Goal: Information Seeking & Learning: Check status

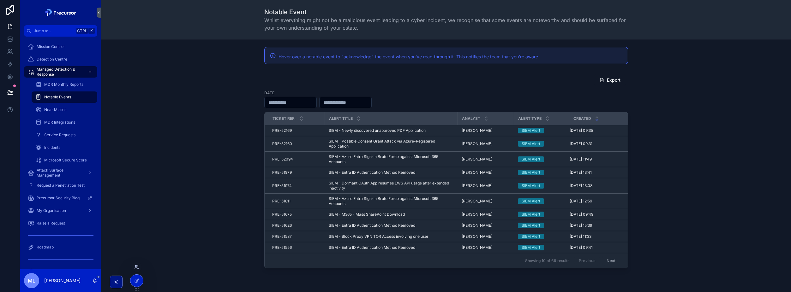
click at [138, 266] on icon at bounding box center [136, 267] width 5 height 5
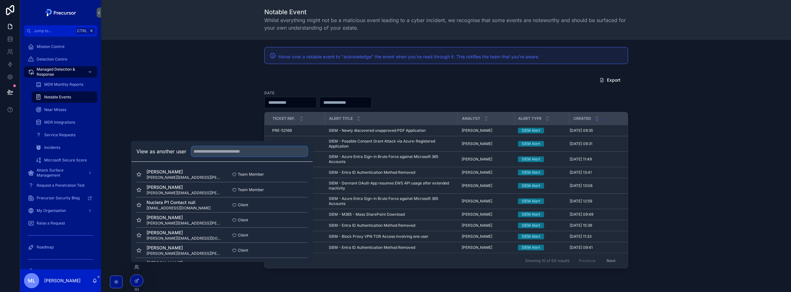
click at [223, 150] on input "text" at bounding box center [249, 151] width 116 height 10
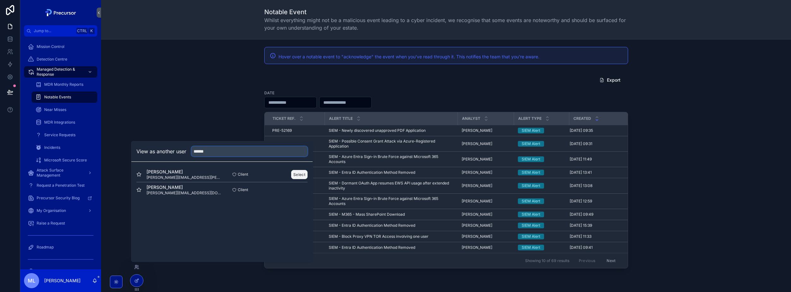
type input "******"
click at [293, 175] on button "Select" at bounding box center [299, 174] width 16 height 9
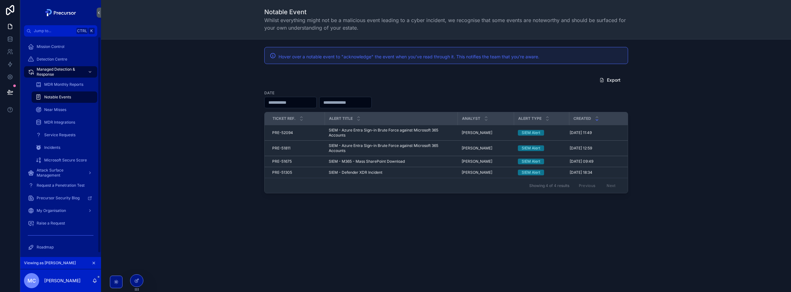
drag, startPoint x: 154, startPoint y: 118, endPoint x: 11, endPoint y: 168, distance: 150.8
click at [154, 118] on div "Export Date Ticket Ref. Alert title Analyst Alert Type Created PRE-52094 PRE-52…" at bounding box center [445, 134] width 679 height 124
click at [366, 99] on input "scrollable content" at bounding box center [345, 102] width 52 height 9
click at [317, 69] on div "Hover over a notable event to "acknowledge" the event when you've read through …" at bounding box center [446, 137] width 690 height 197
click at [260, 81] on div "Export Date Ticket Ref. Alert title Analyst Alert Type Created PRE-52094 PRE-52…" at bounding box center [445, 134] width 679 height 124
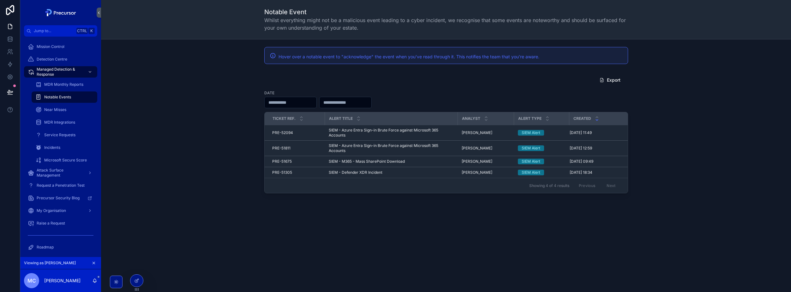
click at [301, 104] on input "scrollable content" at bounding box center [290, 102] width 52 height 9
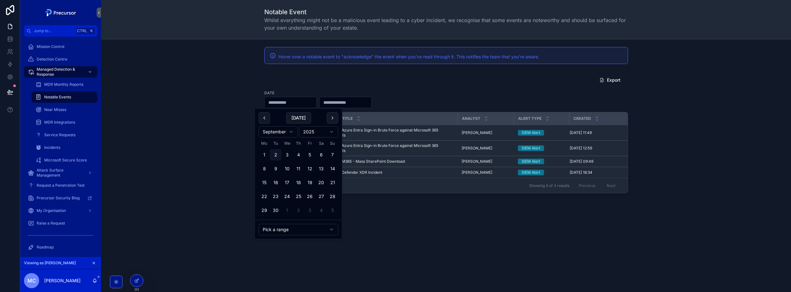
click at [205, 84] on div "Export Date Ticket Ref. Alert title Analyst Alert Type Created PRE-52094 PRE-52…" at bounding box center [445, 134] width 679 height 124
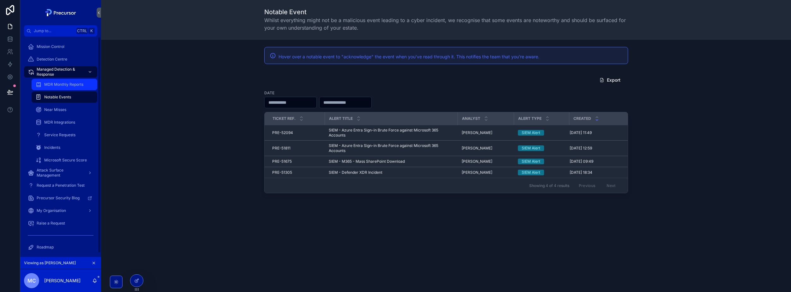
click at [59, 82] on span "MDR Monthly Reports" at bounding box center [63, 84] width 39 height 5
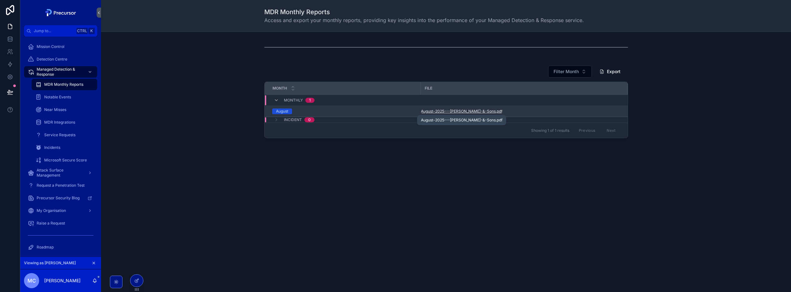
click at [465, 110] on span "August-2025---[PERSON_NAME]-&-Sons" at bounding box center [458, 111] width 75 height 5
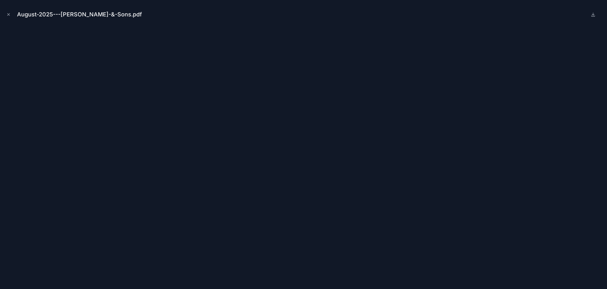
click at [242, 15] on div "August-2025---[PERSON_NAME]-&-Sons.pdf" at bounding box center [303, 14] width 597 height 19
click at [10, 17] on button "Close modal" at bounding box center [8, 14] width 7 height 7
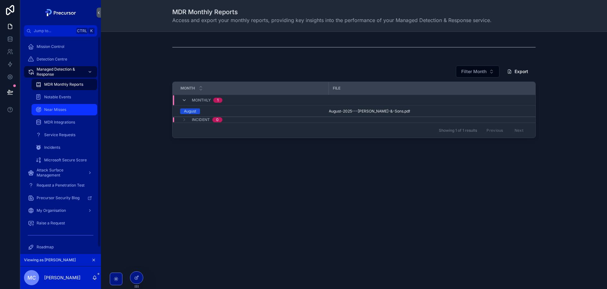
drag, startPoint x: 49, startPoint y: 107, endPoint x: 256, endPoint y: 232, distance: 242.1
click at [49, 107] on div "Near Misses" at bounding box center [64, 110] width 58 height 10
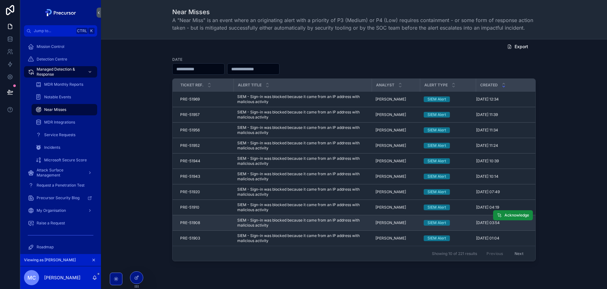
scroll to position [62, 0]
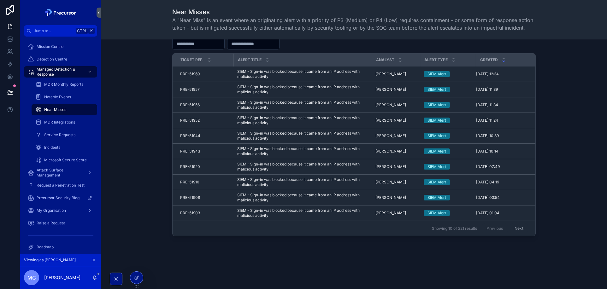
click at [513, 227] on button "Next" at bounding box center [519, 229] width 18 height 10
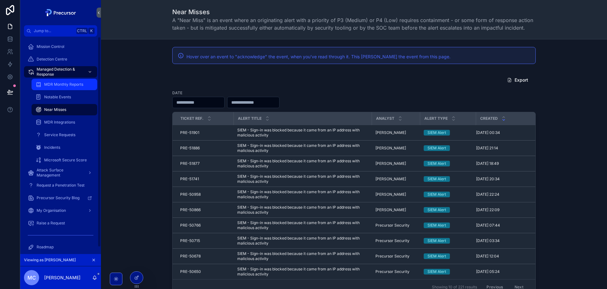
click at [49, 84] on span "MDR Monthly Reports" at bounding box center [63, 84] width 39 height 5
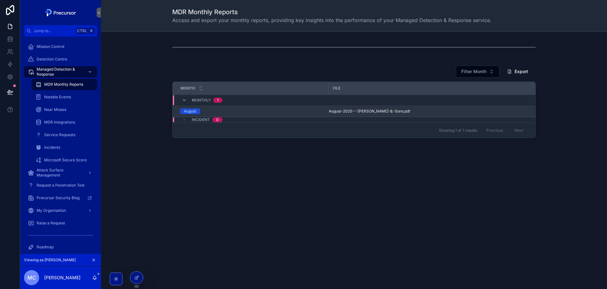
click at [369, 108] on td "August-2025---[PERSON_NAME]-&-Sons .pdf" at bounding box center [432, 111] width 207 height 11
click at [369, 110] on span "August-2025---[PERSON_NAME]-&-Sons" at bounding box center [366, 111] width 75 height 5
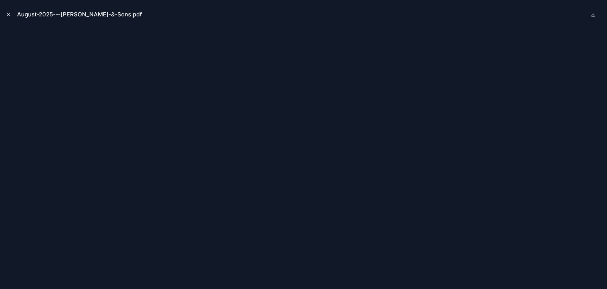
click at [8, 17] on button "Close modal" at bounding box center [8, 14] width 7 height 7
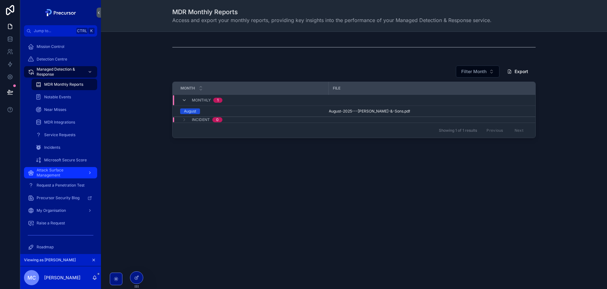
click at [74, 173] on span "Attack Surface Management" at bounding box center [60, 173] width 46 height 10
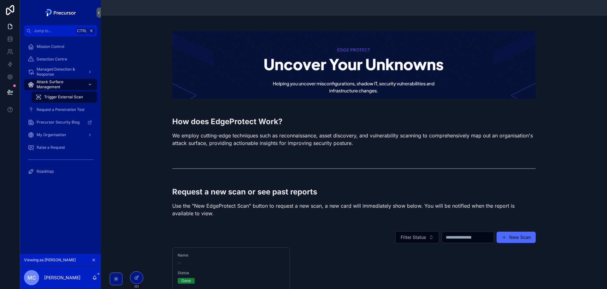
drag, startPoint x: 201, startPoint y: 262, endPoint x: 202, endPoint y: 230, distance: 31.3
click at [201, 262] on div "--" at bounding box center [231, 263] width 107 height 5
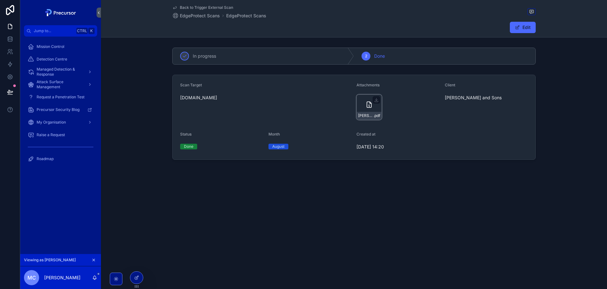
click at [364, 106] on div "[PERSON_NAME]-Jones_Report_2025-07 .pdf" at bounding box center [369, 107] width 25 height 25
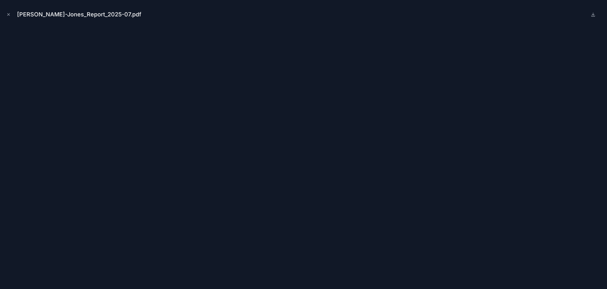
drag, startPoint x: 191, startPoint y: 21, endPoint x: 191, endPoint y: 32, distance: 10.4
click at [191, 21] on div "[PERSON_NAME]-Jones_Report_2025-07.pdf" at bounding box center [303, 14] width 597 height 19
click at [4, 14] on div "[PERSON_NAME]-Jones_Report_2025-07.pdf" at bounding box center [303, 144] width 607 height 289
click at [8, 14] on icon "Close modal" at bounding box center [8, 14] width 4 height 4
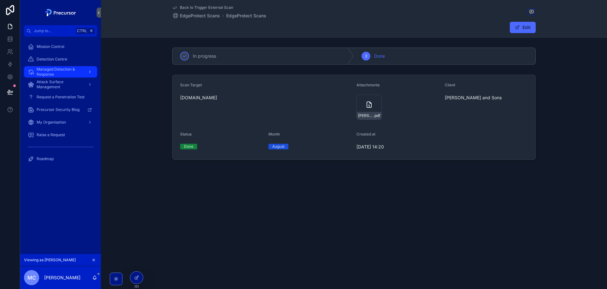
click at [63, 74] on span "Managed Detection & Response" at bounding box center [60, 72] width 46 height 10
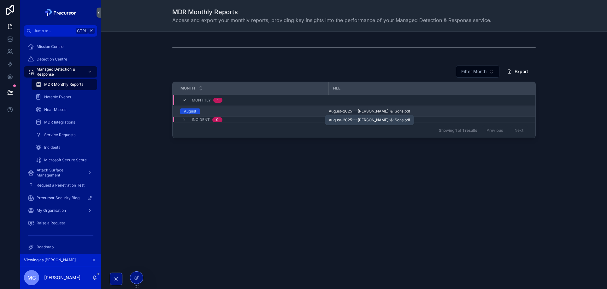
click at [386, 113] on span "August-2025---[PERSON_NAME]-&-Sons" at bounding box center [366, 111] width 75 height 5
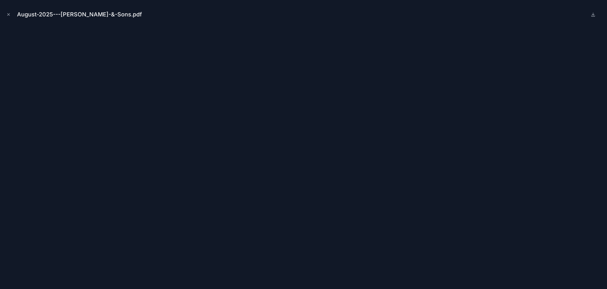
drag, startPoint x: 242, startPoint y: 12, endPoint x: 242, endPoint y: 16, distance: 4.1
click at [242, 12] on div "August-2025---[PERSON_NAME]-&-Sons.pdf" at bounding box center [303, 14] width 597 height 19
click at [9, 14] on icon "Close modal" at bounding box center [8, 14] width 4 height 4
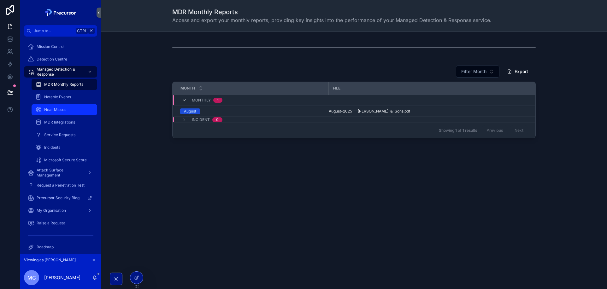
click at [60, 112] on span "Near Misses" at bounding box center [55, 109] width 22 height 5
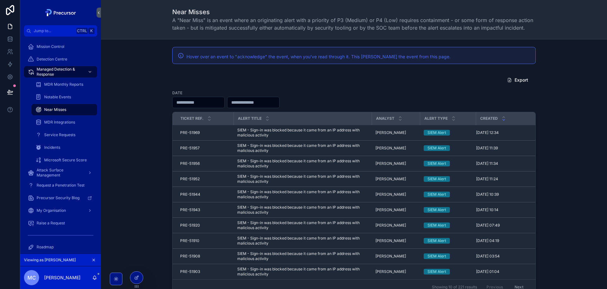
click at [168, 90] on div "Export Date Ticket Ref. Alert title Analyst Alert Type Created PRE-51969 PRE-51…" at bounding box center [354, 185] width 496 height 226
click at [67, 83] on span "MDR Monthly Reports" at bounding box center [63, 84] width 39 height 5
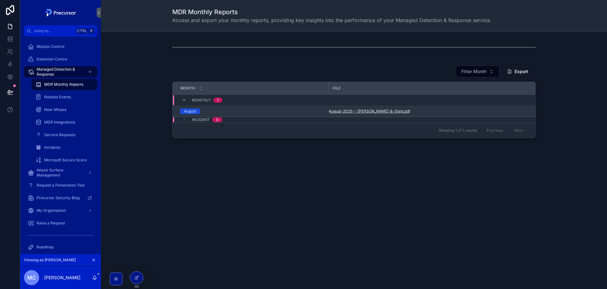
click at [376, 111] on span "August-2025---[PERSON_NAME]-&-Sons" at bounding box center [366, 111] width 75 height 5
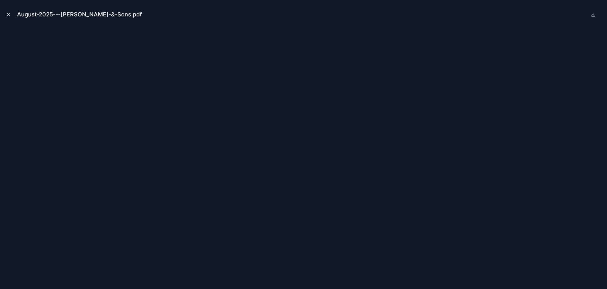
click at [9, 17] on button "Close modal" at bounding box center [8, 14] width 7 height 7
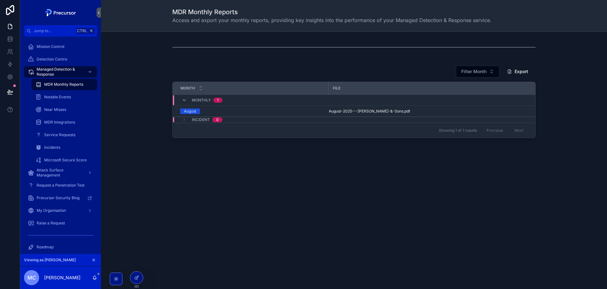
click at [228, 62] on div "Filter Month Export Month File Monthly [DATE] August-2025---[PERSON_NAME]-&-Son…" at bounding box center [354, 106] width 506 height 149
click at [75, 100] on div "Notable Events" at bounding box center [64, 97] width 58 height 10
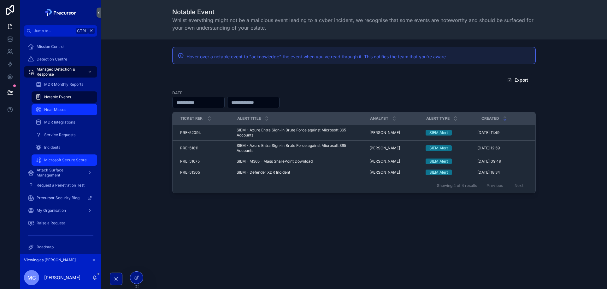
drag, startPoint x: 60, startPoint y: 108, endPoint x: 79, endPoint y: 164, distance: 59.5
click at [60, 108] on span "Near Misses" at bounding box center [55, 109] width 22 height 5
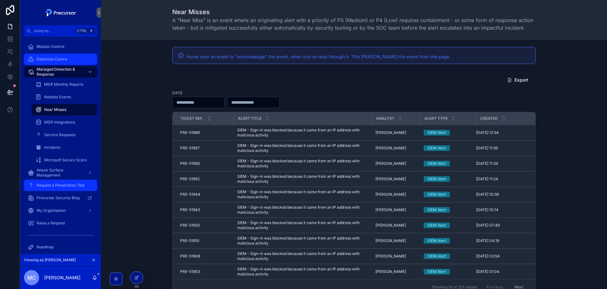
drag, startPoint x: 66, startPoint y: 58, endPoint x: 81, endPoint y: 93, distance: 38.2
click at [66, 58] on span "Detection Centre" at bounding box center [52, 59] width 31 height 5
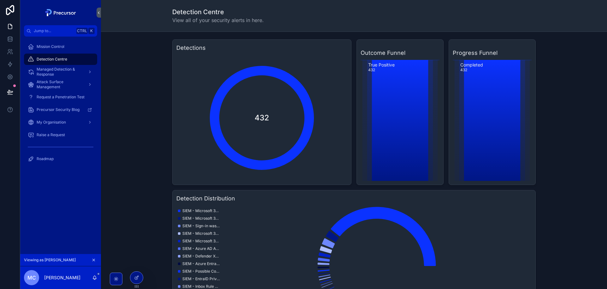
click at [115, 87] on div "Detections 432 Outcome Funnel True Positive 432 Progress Funnel Completed 432 D…" at bounding box center [354, 185] width 496 height 297
click at [139, 80] on div "Detections 432 Outcome Funnel True Positive 432 Progress Funnel Completed 432 D…" at bounding box center [354, 185] width 496 height 297
click at [146, 78] on div "Detections 432 Outcome Funnel True Positive 432 Progress Funnel Completed 432 D…" at bounding box center [354, 185] width 496 height 297
click at [136, 84] on div "Detections 432 Outcome Funnel True Positive 432 Progress Funnel Completed 432 D…" at bounding box center [354, 185] width 496 height 297
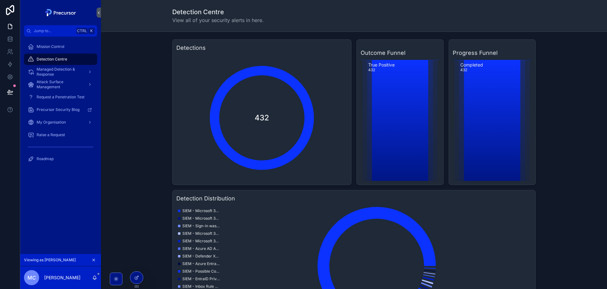
click at [136, 84] on div "Detections 432 Outcome Funnel True Positive 432 Progress Funnel Completed 432 D…" at bounding box center [354, 185] width 496 height 297
